Goal: Communication & Community: Answer question/provide support

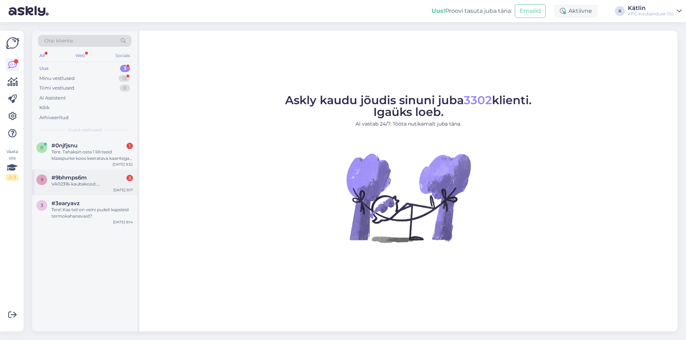
click at [88, 181] on div "VA02316-kaubakood...." at bounding box center [91, 184] width 81 height 6
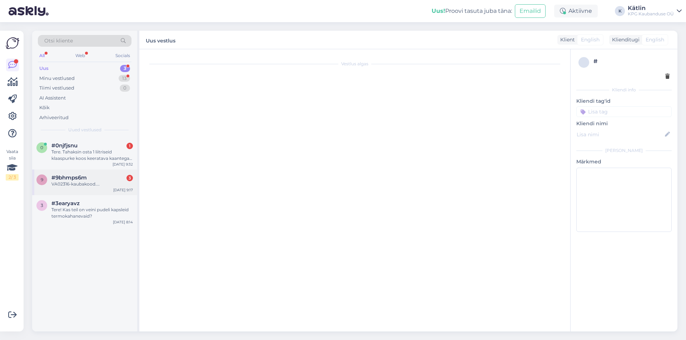
scroll to position [34, 0]
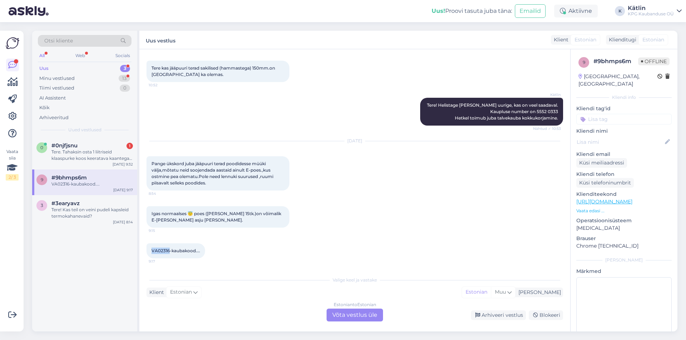
drag, startPoint x: 151, startPoint y: 250, endPoint x: 169, endPoint y: 250, distance: 17.5
click at [169, 250] on div "VA02316-kaubakood.... 9:17" at bounding box center [175, 251] width 59 height 15
copy span "VA02316"
click at [225, 260] on div "VA02316-kaubakood.... 9:17" at bounding box center [354, 251] width 416 height 31
click at [61, 155] on div "Tere. Tahaksin osta 1 liitriseid klaaspurke koos keeratava kaantega umbes 80tk.…" at bounding box center [91, 155] width 81 height 13
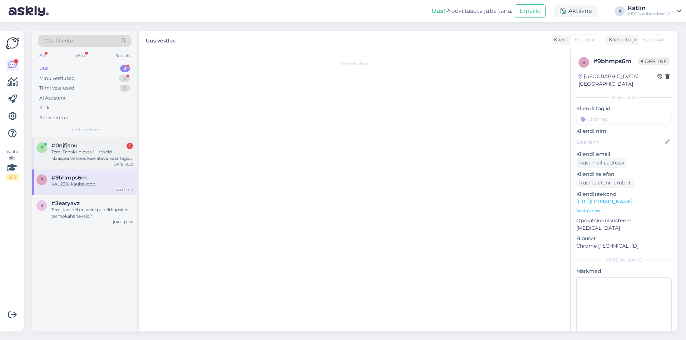
scroll to position [0, 0]
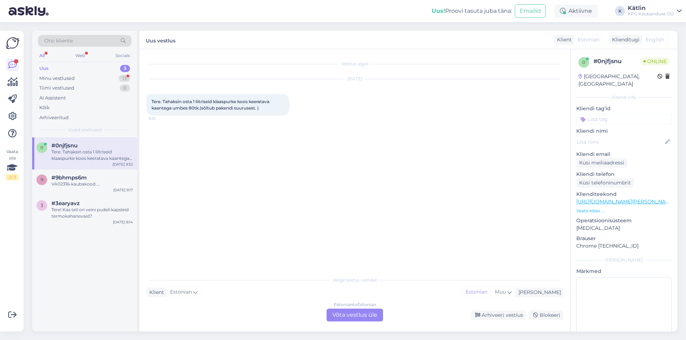
click at [342, 313] on div "Estonian to Estonian Võta vestlus üle" at bounding box center [354, 315] width 56 height 13
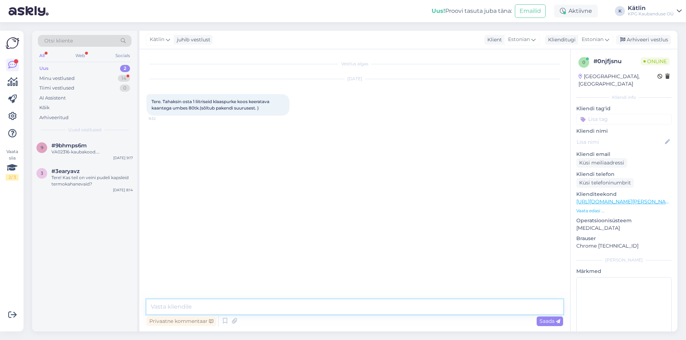
click at [231, 305] on textarea at bounding box center [354, 307] width 416 height 15
type textarea "Tere! Klaaspurkide valik on meil suures mahus müügil kauplustes koha peal."
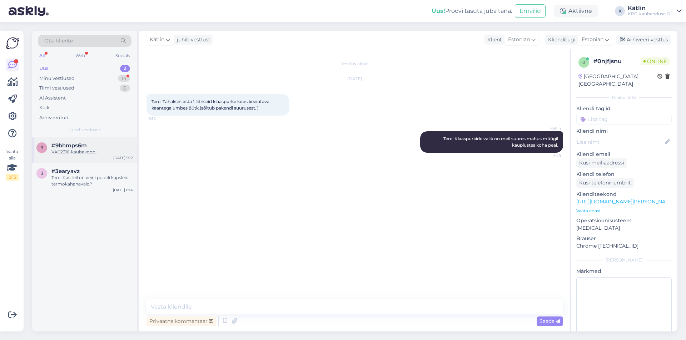
click at [89, 152] on div "VA02316-kaubakood...." at bounding box center [91, 152] width 81 height 6
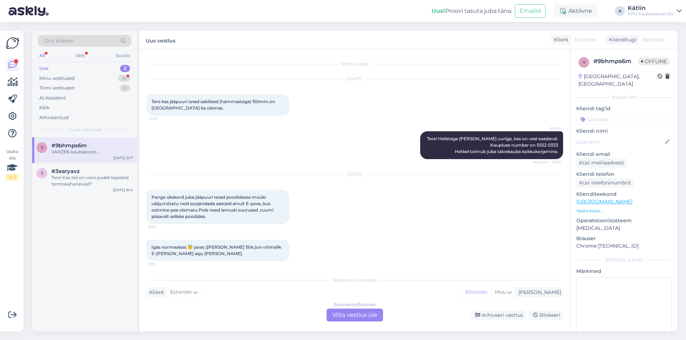
scroll to position [34, 0]
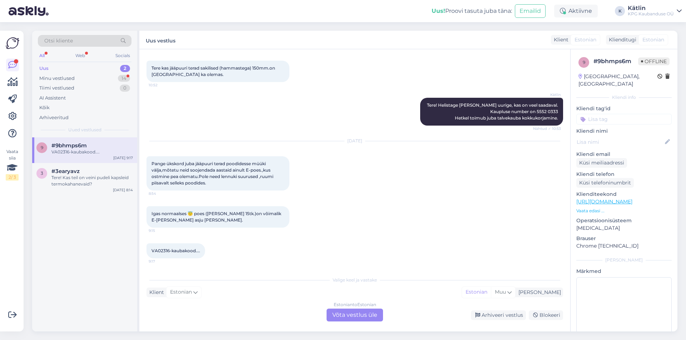
click at [339, 315] on div "Estonian to Estonian Võta vestlus üle" at bounding box center [354, 315] width 56 height 13
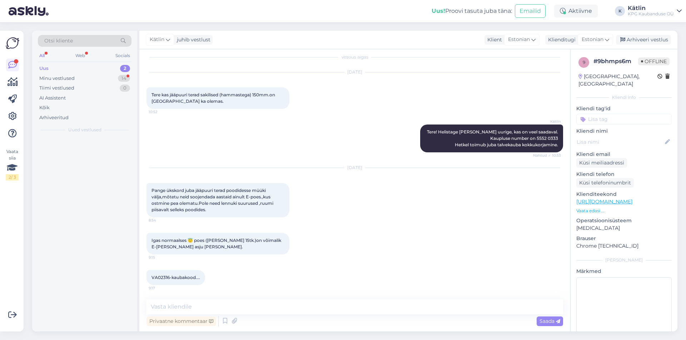
scroll to position [7, 0]
click at [215, 307] on textarea at bounding box center [354, 307] width 416 height 15
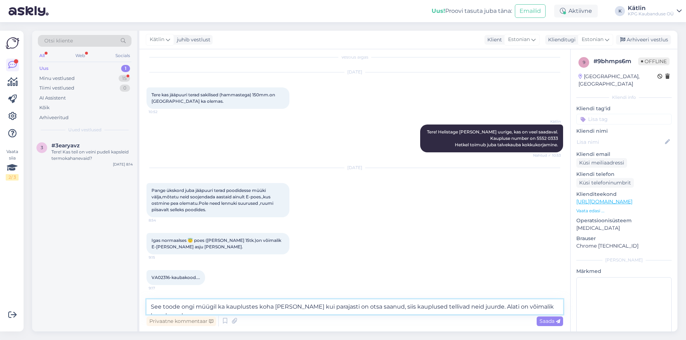
scroll to position [15, 0]
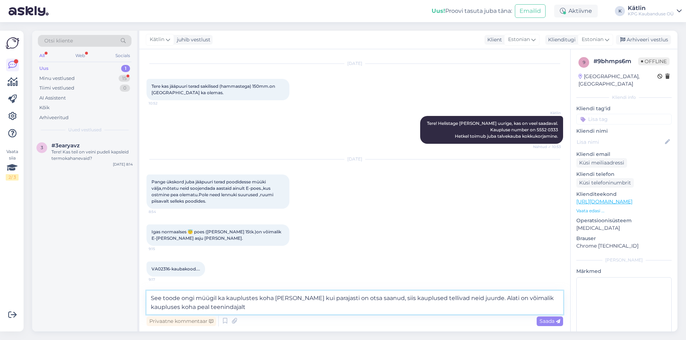
drag, startPoint x: 221, startPoint y: 307, endPoint x: 477, endPoint y: 298, distance: 256.2
click at [477, 298] on textarea "See toode ongi müügil ka kauplustes koha [PERSON_NAME] kui parajasti on otsa sa…" at bounding box center [354, 303] width 416 height 24
type textarea "See toode ongi müügil ka kauplustes koha [PERSON_NAME] kui parajasti on otsa sa…"
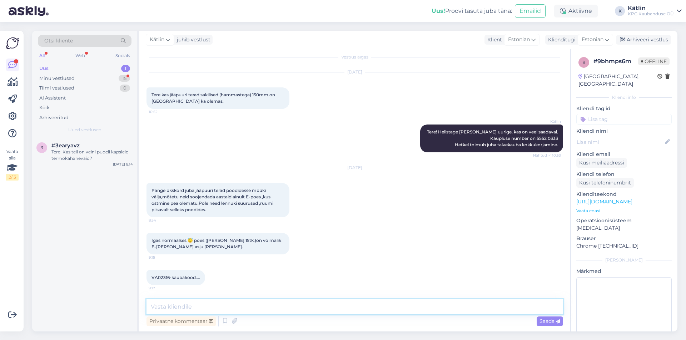
scroll to position [44, 0]
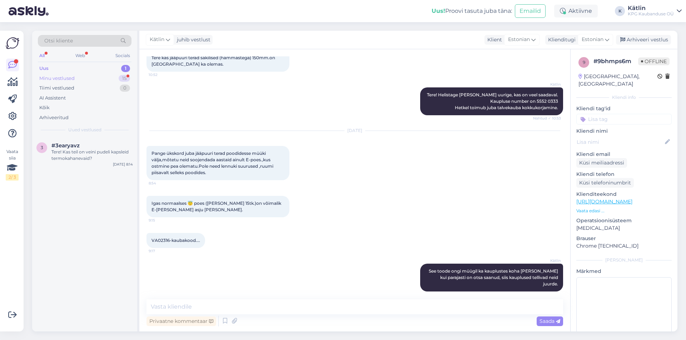
click at [72, 77] on div "Minu vestlused" at bounding box center [56, 78] width 35 height 7
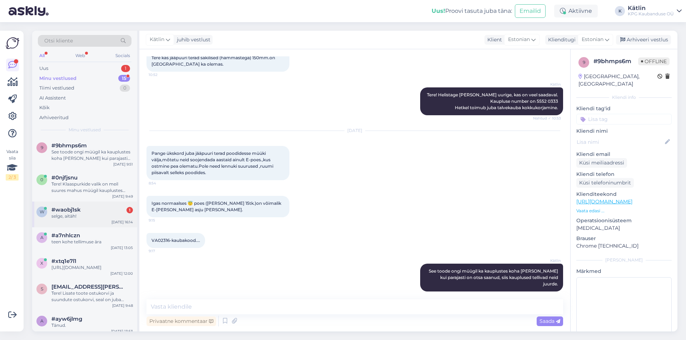
click at [77, 208] on span "#waobj1sk" at bounding box center [65, 210] width 29 height 6
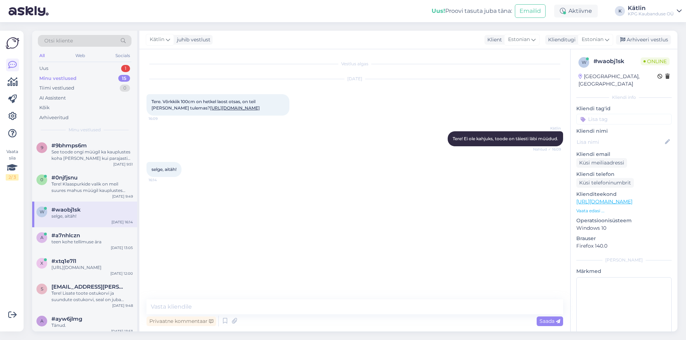
scroll to position [0, 0]
click at [76, 185] on div "Tere! Klaaspurkide valik on meil suures mahus müügil kauplustes koha peal." at bounding box center [91, 187] width 81 height 13
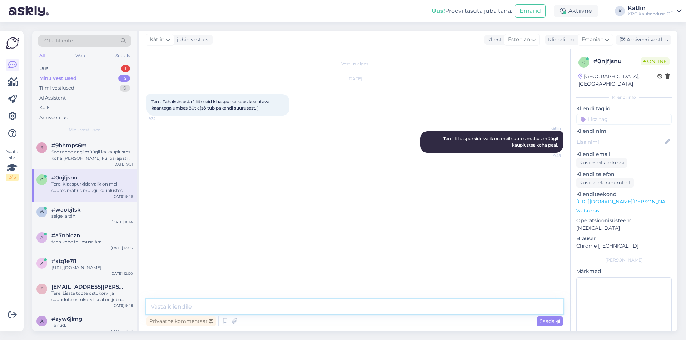
click at [184, 304] on textarea at bounding box center [354, 307] width 416 height 15
paste textarea "[URL][DOMAIN_NAME]"
type textarea "[URL][DOMAIN_NAME]"
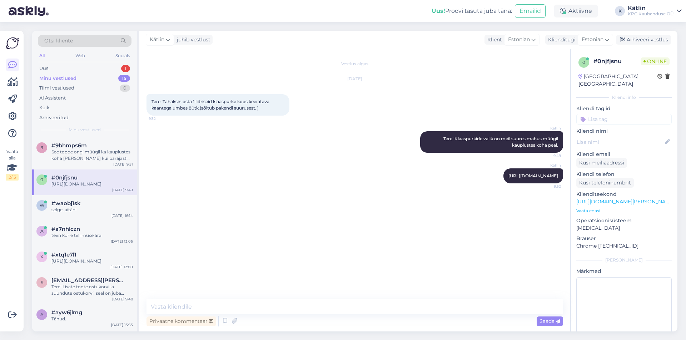
click at [60, 74] on div "Minu vestlused 15" at bounding box center [85, 79] width 94 height 10
click at [57, 67] on div "Uus 1" at bounding box center [85, 69] width 94 height 10
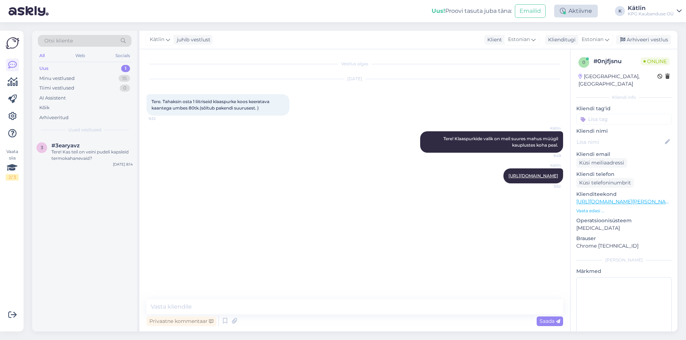
click at [586, 10] on div "Aktiivne" at bounding box center [576, 11] width 44 height 13
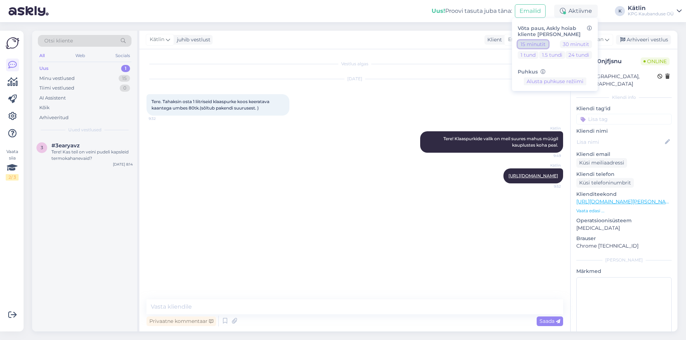
click at [534, 44] on button "15 minutit" at bounding box center [532, 44] width 31 height 8
